Goal: Check status: Check status

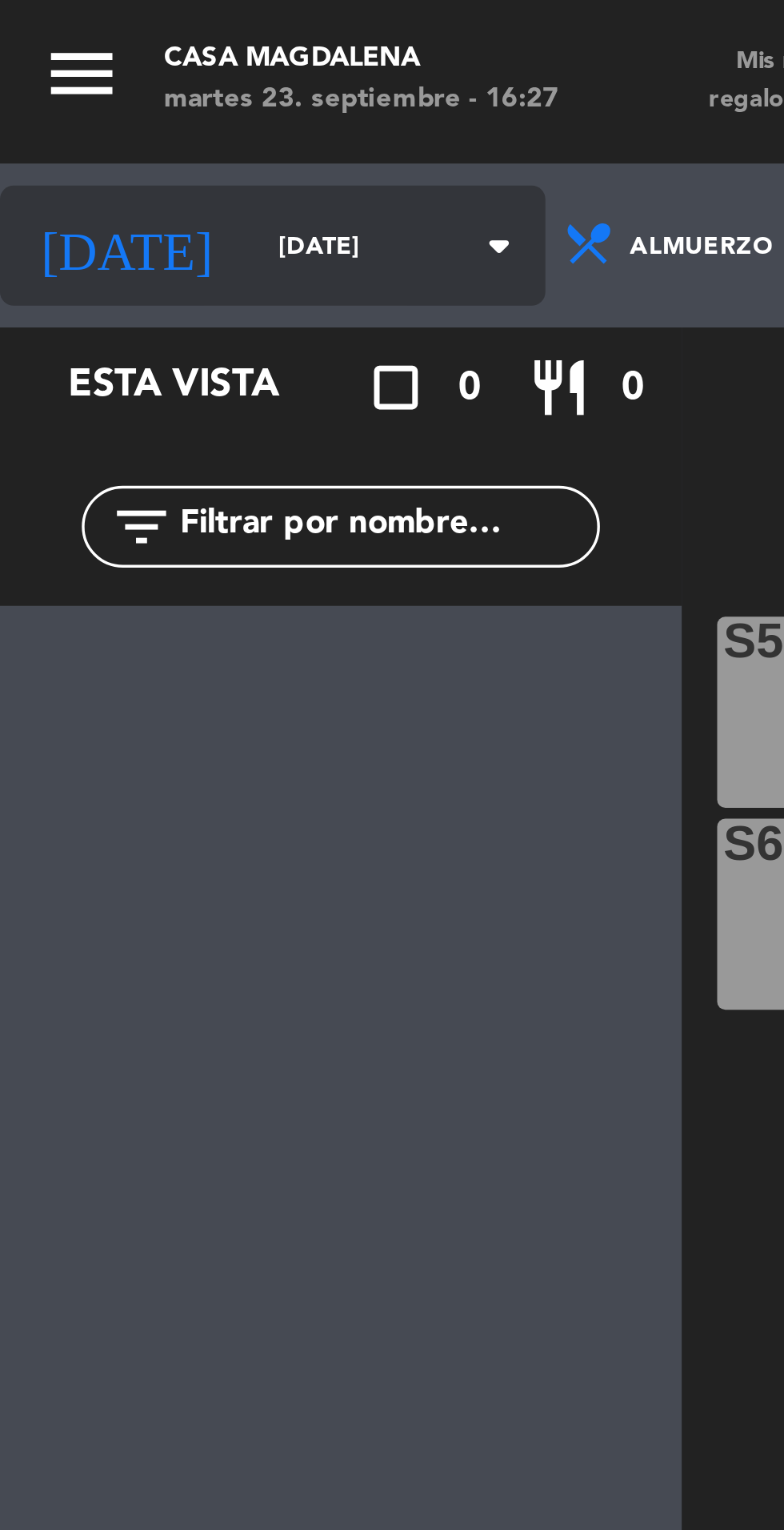
click at [137, 72] on icon "arrow_drop_down" at bounding box center [147, 73] width 19 height 19
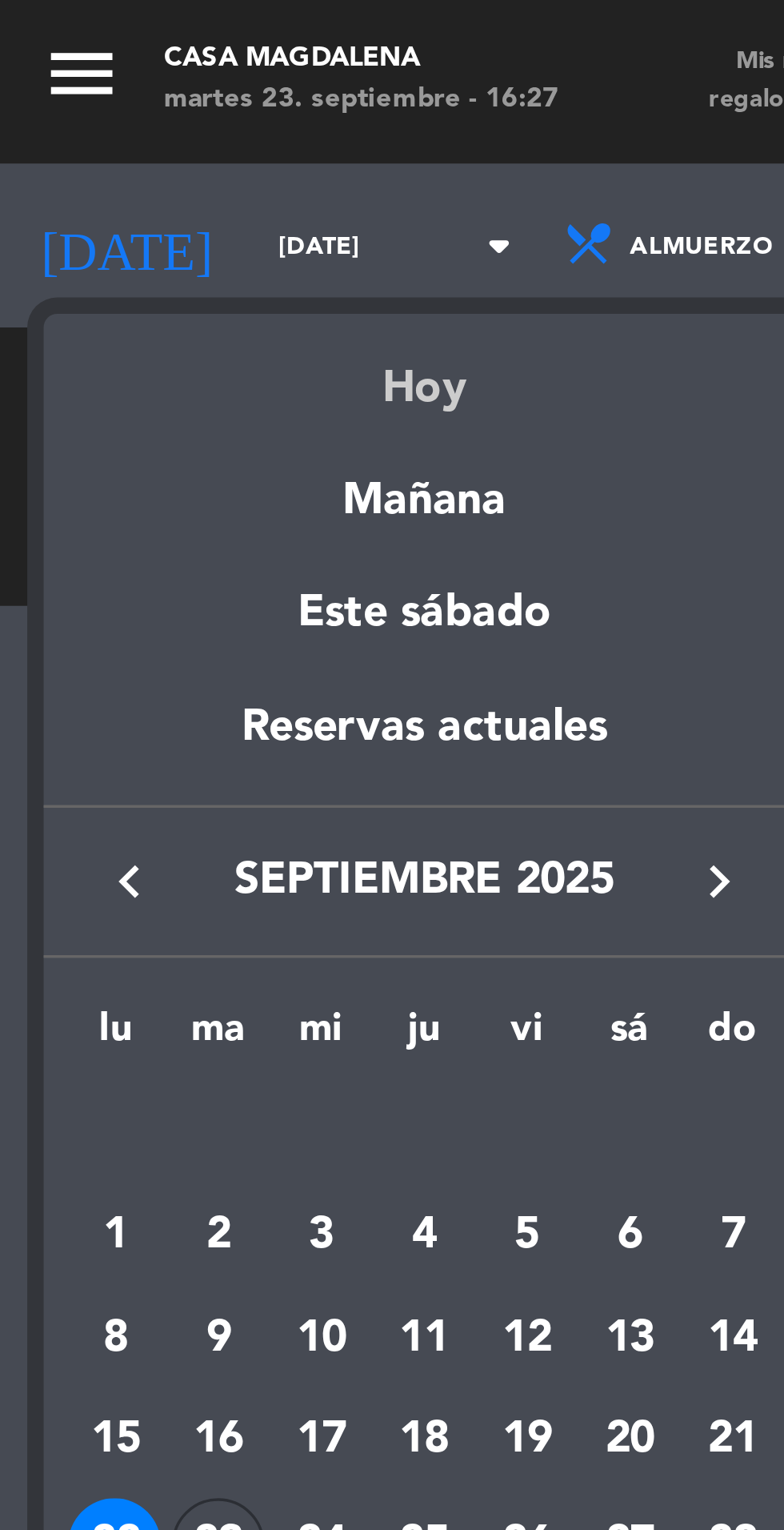
click at [127, 113] on div "Hoy" at bounding box center [124, 108] width 224 height 33
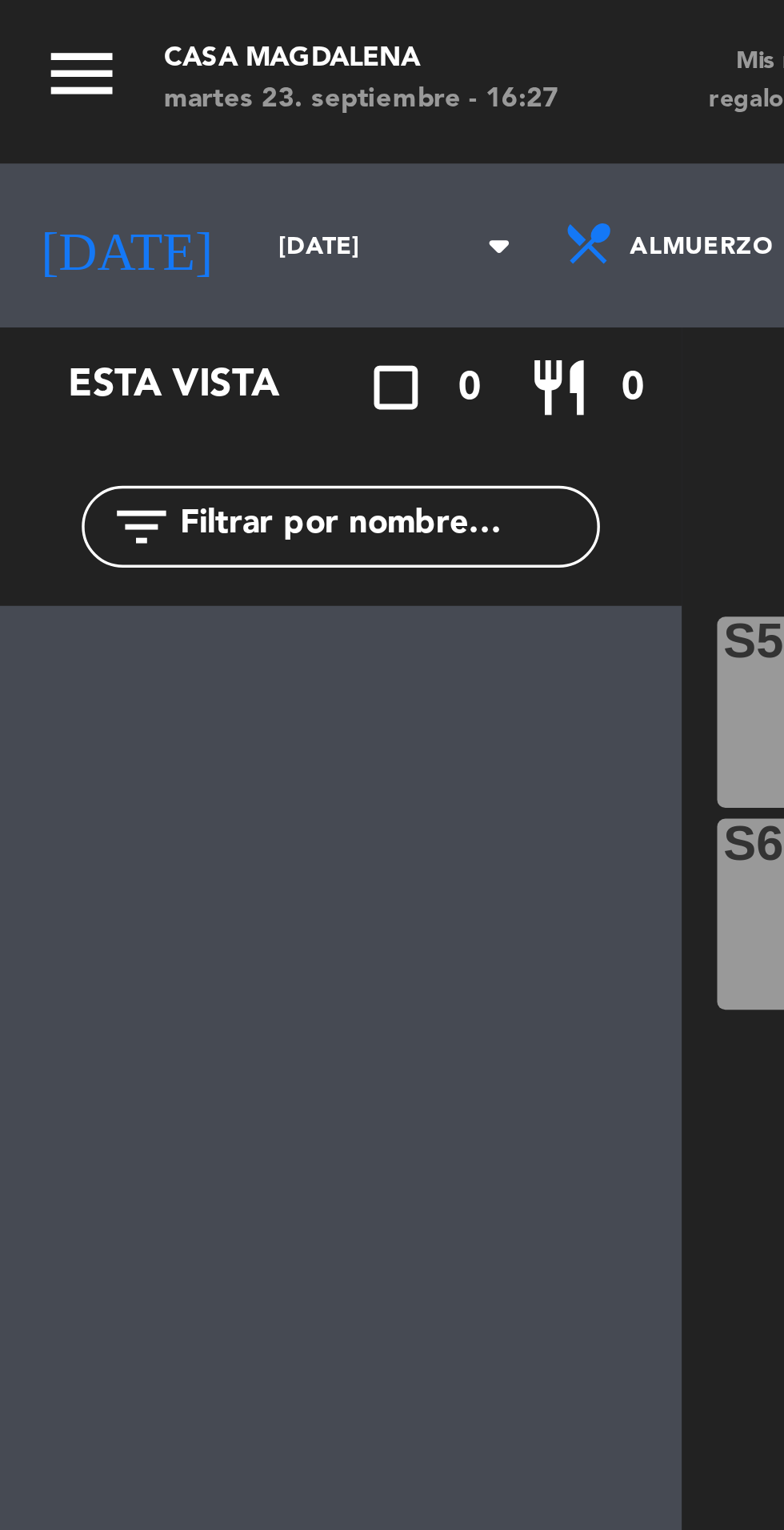
type input "[DATE]"
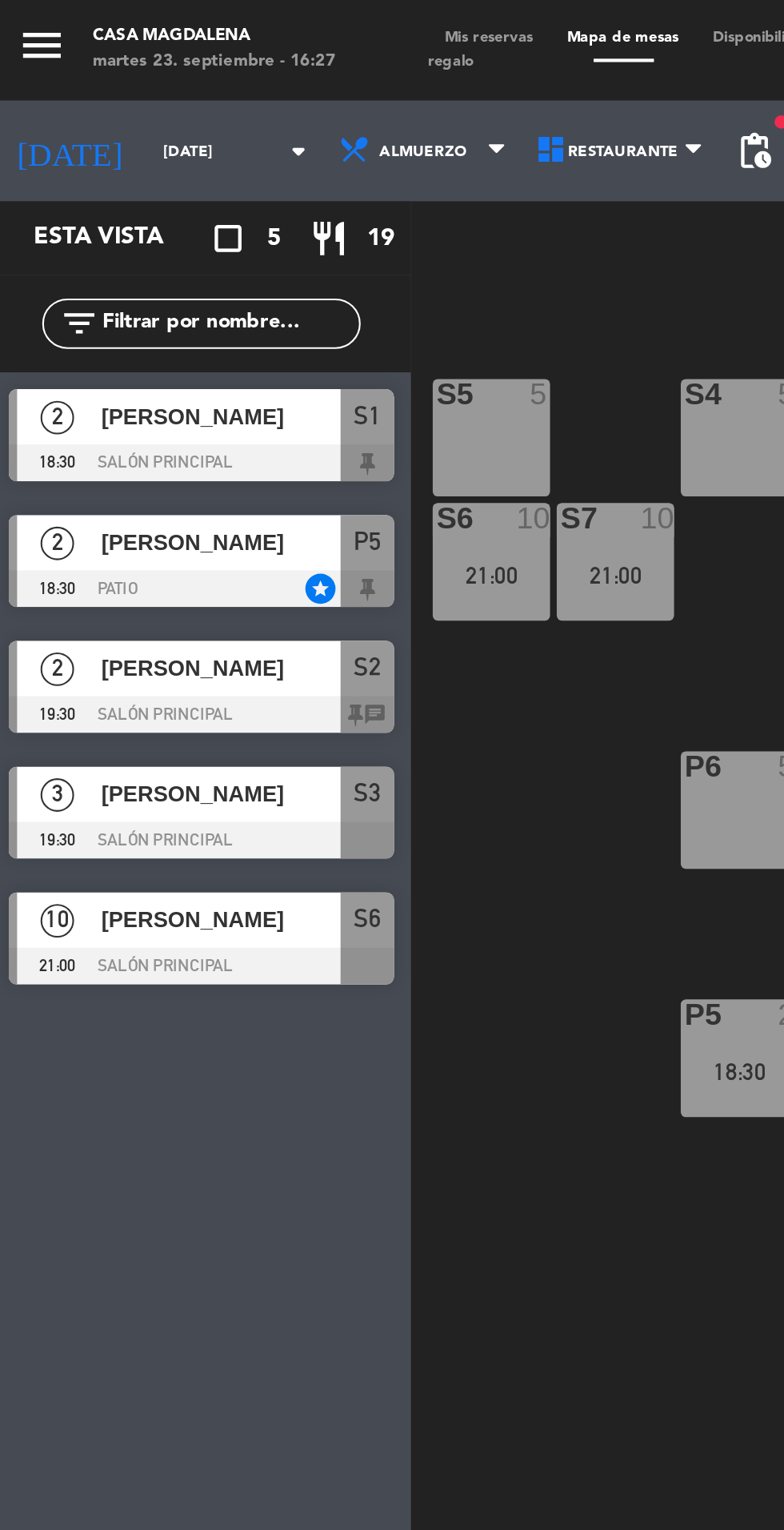
click at [173, 313] on span "S2" at bounding box center [179, 319] width 12 height 19
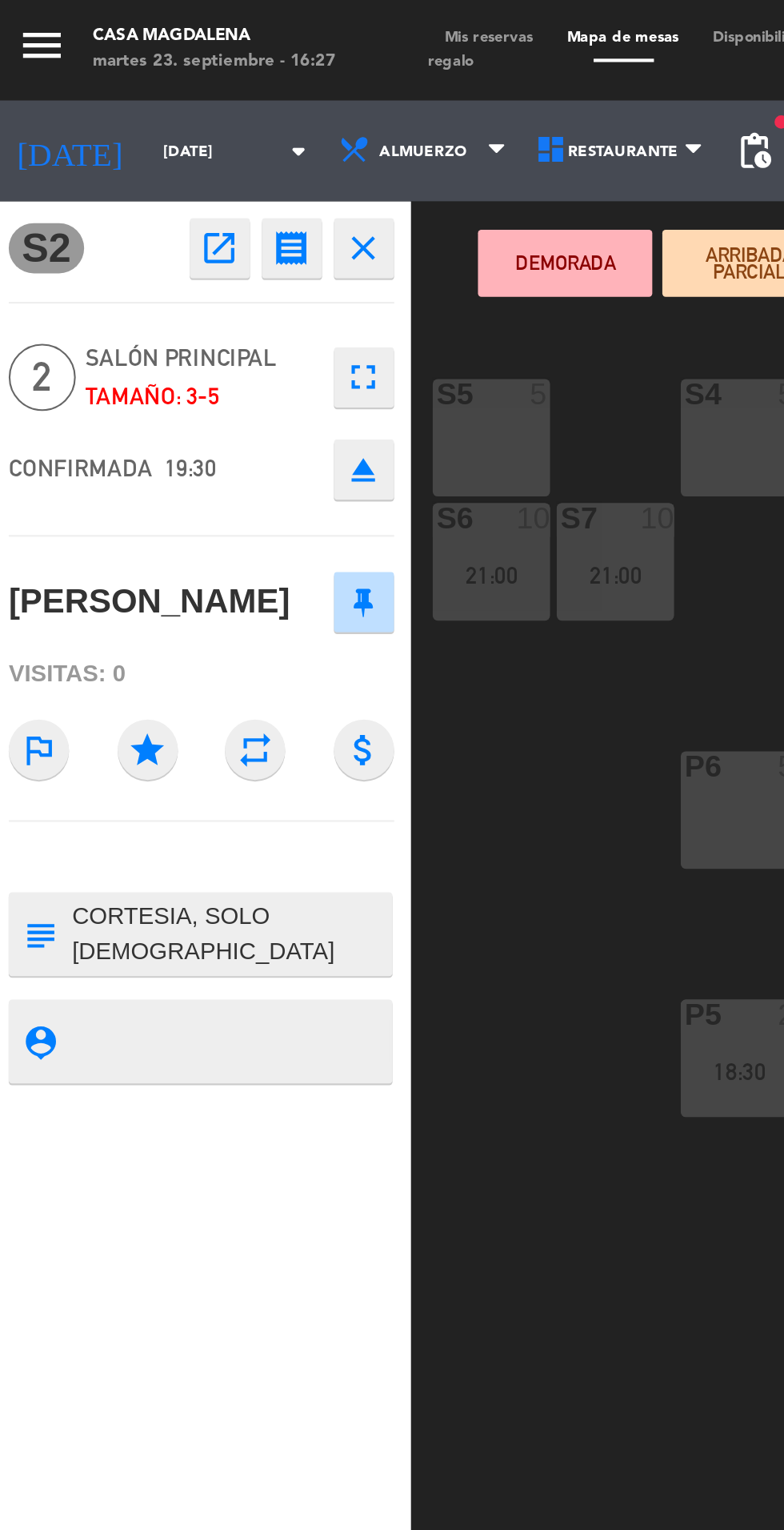
scroll to position [13, 0]
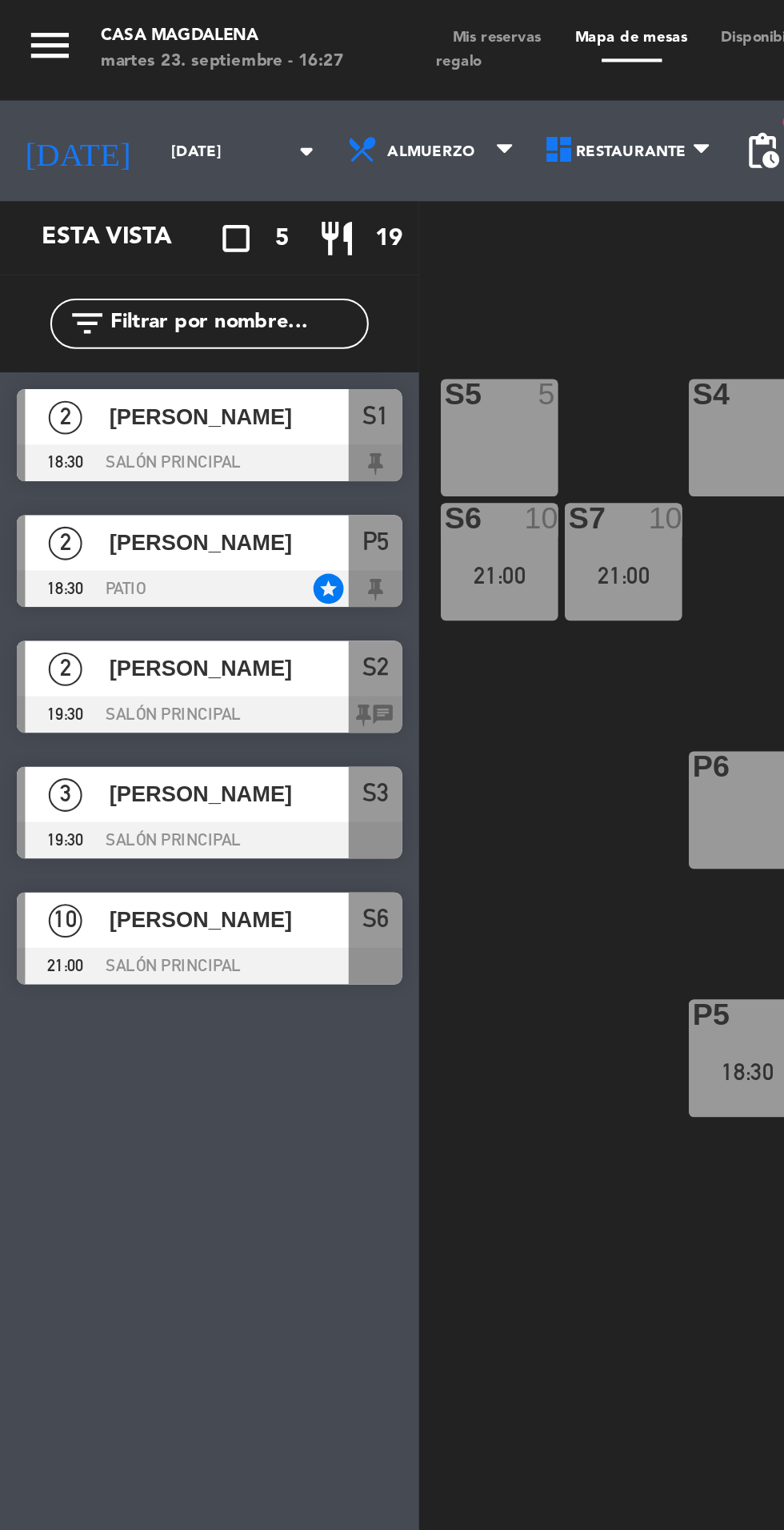
click at [252, 379] on div "S5 5 S4 5 S3 3 19:30 S2 2 19:30 S1 2 18:30 S6 10 21:00 S7 10 21:00 S8 2 S9 2 S1…" at bounding box center [496, 840] width 576 height 1374
click at [154, 204] on span "[PERSON_NAME]" at bounding box center [109, 198] width 114 height 17
click at [252, 409] on div "S5 5 S4 5 S3 3 19:30 S2 2 19:30 S1 2 18:30 S6 10 21:00 S7 10 21:00 S8 2 S9 2 S1…" at bounding box center [496, 840] width 576 height 1374
click at [162, 272] on div "[PERSON_NAME]" at bounding box center [108, 259] width 116 height 27
click at [263, 383] on div "S5 5 S4 5 S3 3 19:30 S2 2 19:30 S1 2 18:30 S6 10 21:00 S7 10 21:00 S8 2 S9 2 S1…" at bounding box center [496, 840] width 576 height 1374
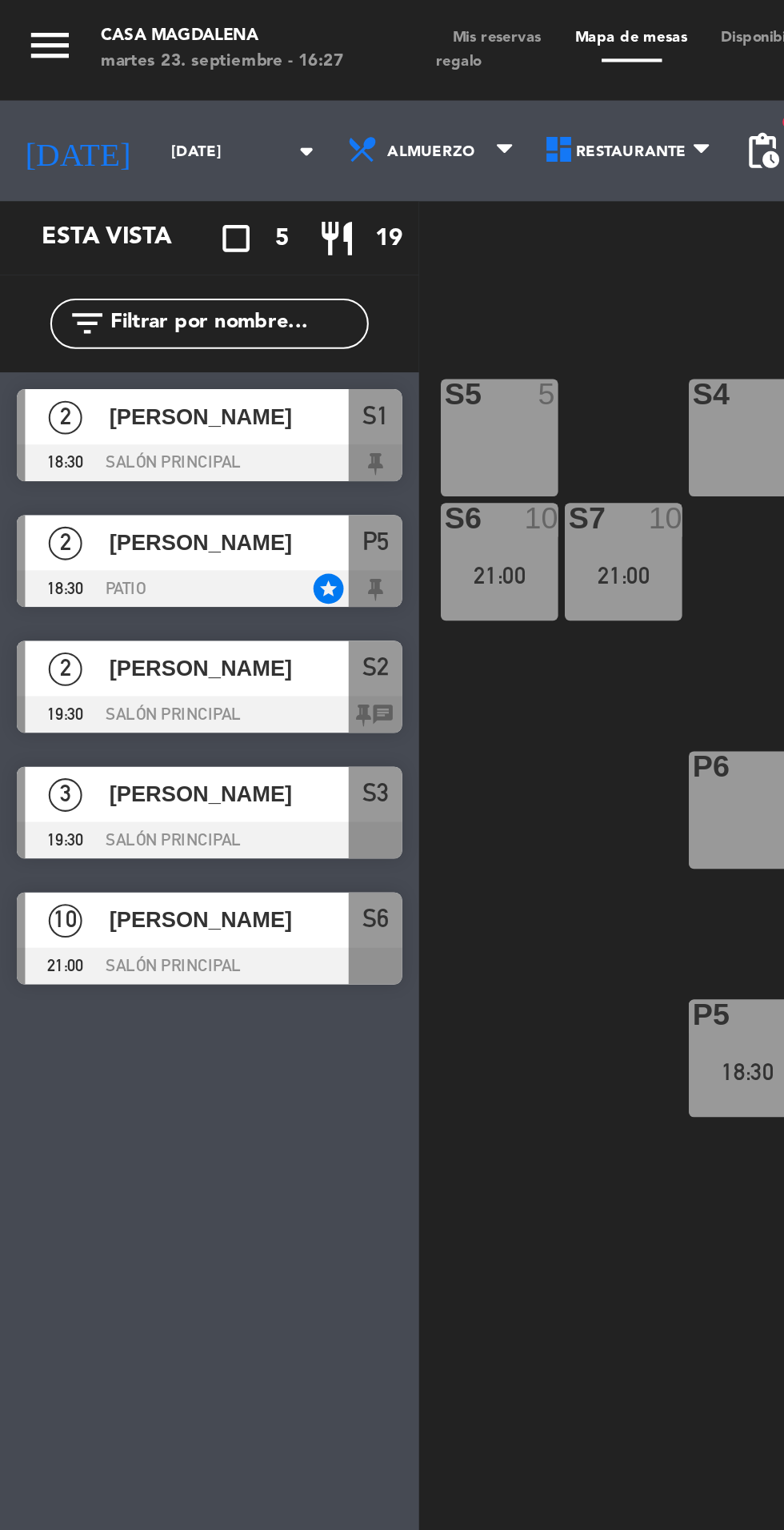
click at [165, 380] on span "[PERSON_NAME]" at bounding box center [109, 379] width 114 height 17
click at [254, 392] on div "S5 5 S4 5 S3 3 19:30 S2 2 19:30 S1 2 18:30 S6 10 21:00 S7 10 21:00 S8 2 S9 2 S1…" at bounding box center [496, 840] width 576 height 1374
click at [169, 447] on div "S6" at bounding box center [179, 439] width 26 height 27
click at [268, 390] on div "S5 5 S4 5 S3 3 19:30 S2 2 19:30 S1 2 18:30 S6 10 21:00 S7 10 21:00 S8 2 S9 2 S1…" at bounding box center [496, 840] width 576 height 1374
